Goal: Task Accomplishment & Management: Manage account settings

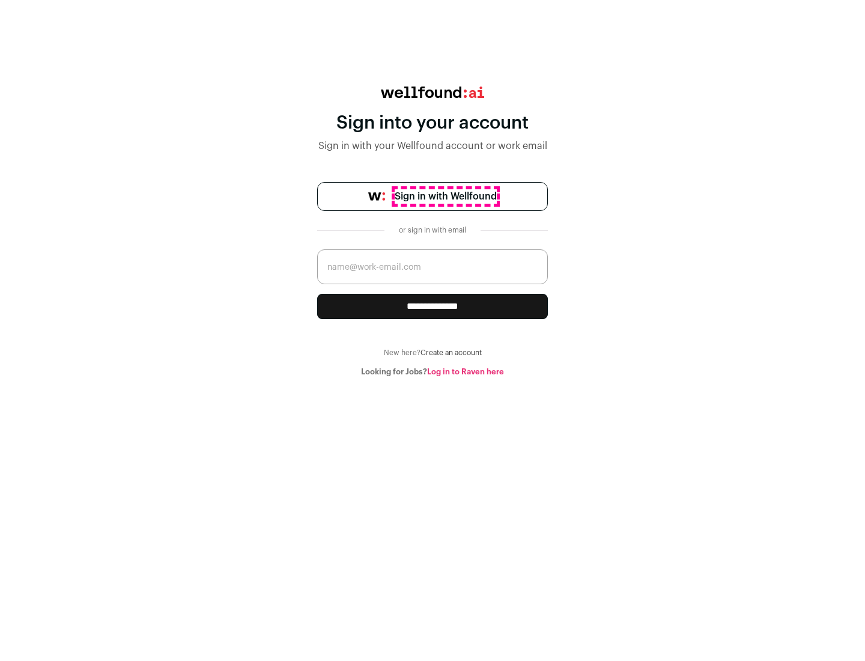
click at [445, 196] on span "Sign in with Wellfound" at bounding box center [446, 196] width 102 height 14
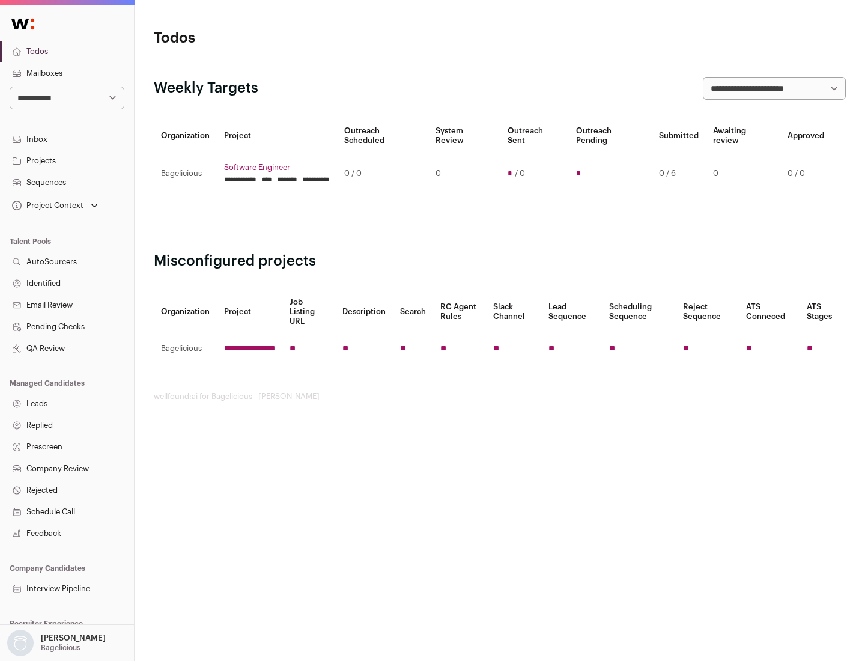
click at [67, 160] on link "Projects" at bounding box center [67, 161] width 134 height 22
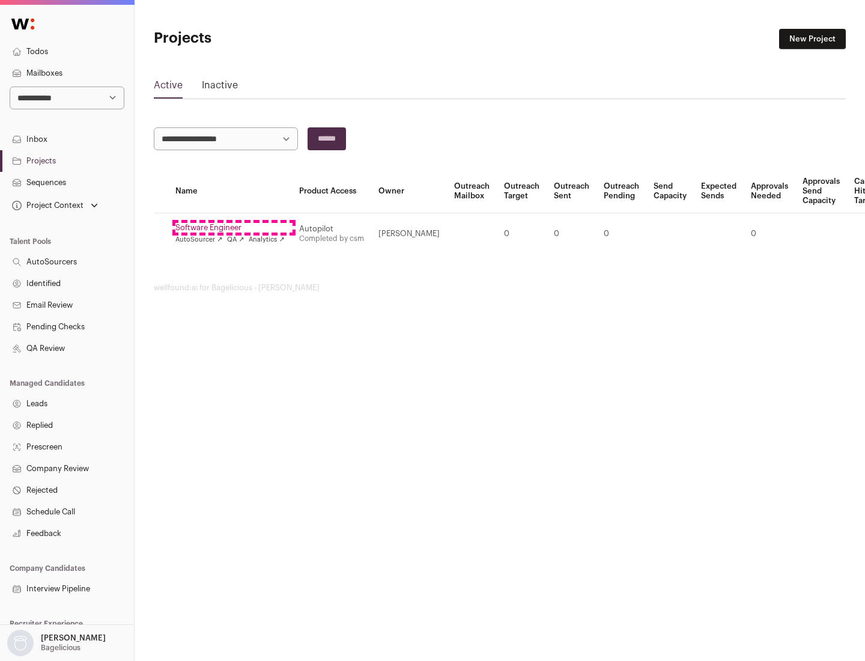
click at [234, 228] on link "Software Engineer" at bounding box center [229, 228] width 109 height 10
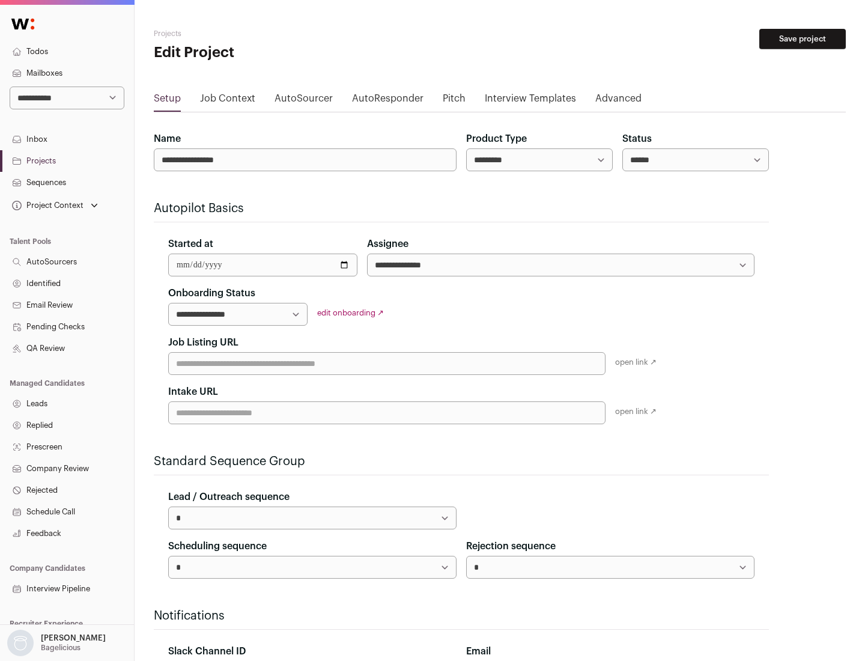
click at [803, 39] on button "Save project" at bounding box center [802, 39] width 87 height 20
